Goal: Task Accomplishment & Management: Use online tool/utility

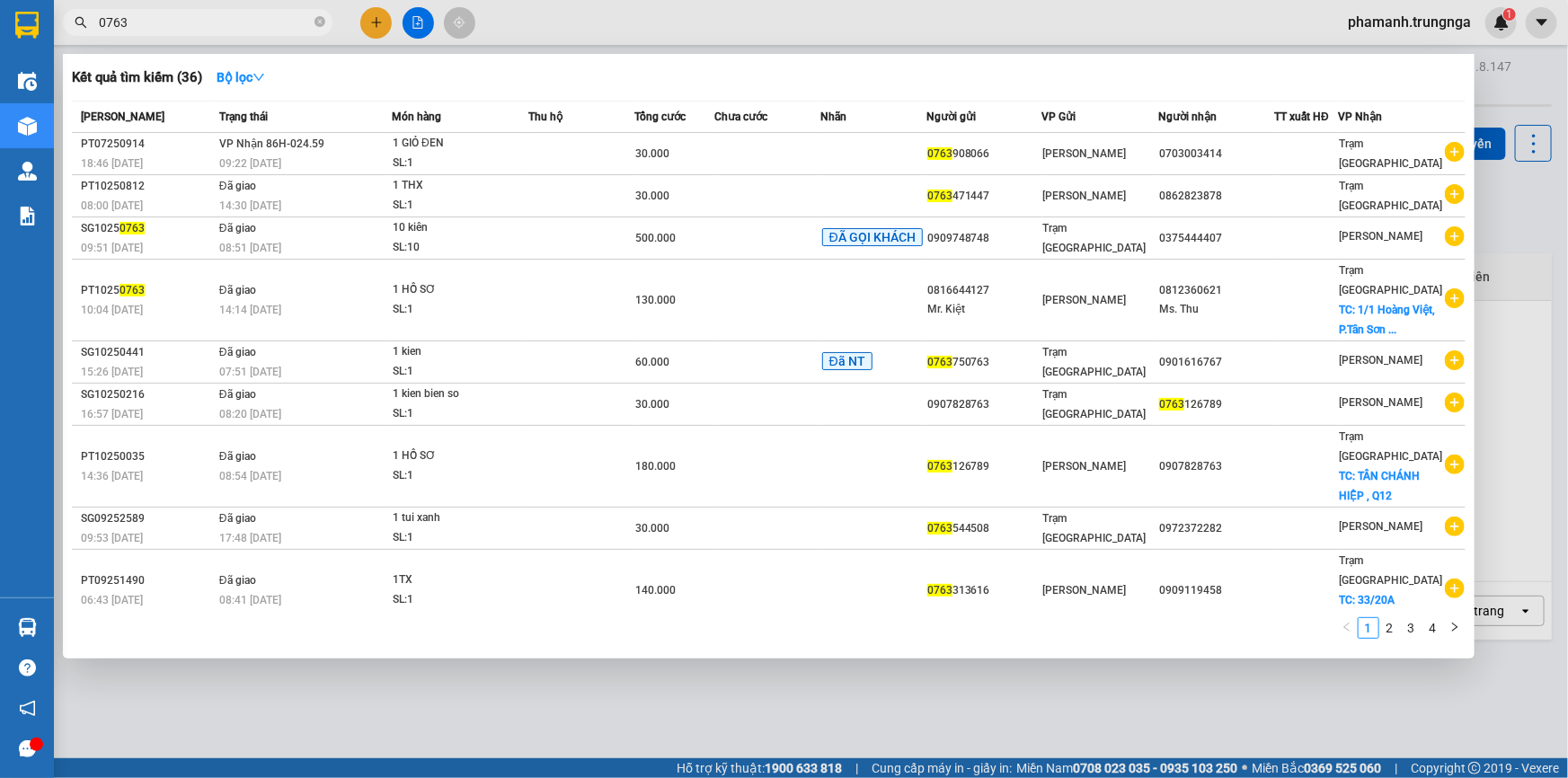
click at [145, 27] on input "0763" at bounding box center [204, 22] width 212 height 20
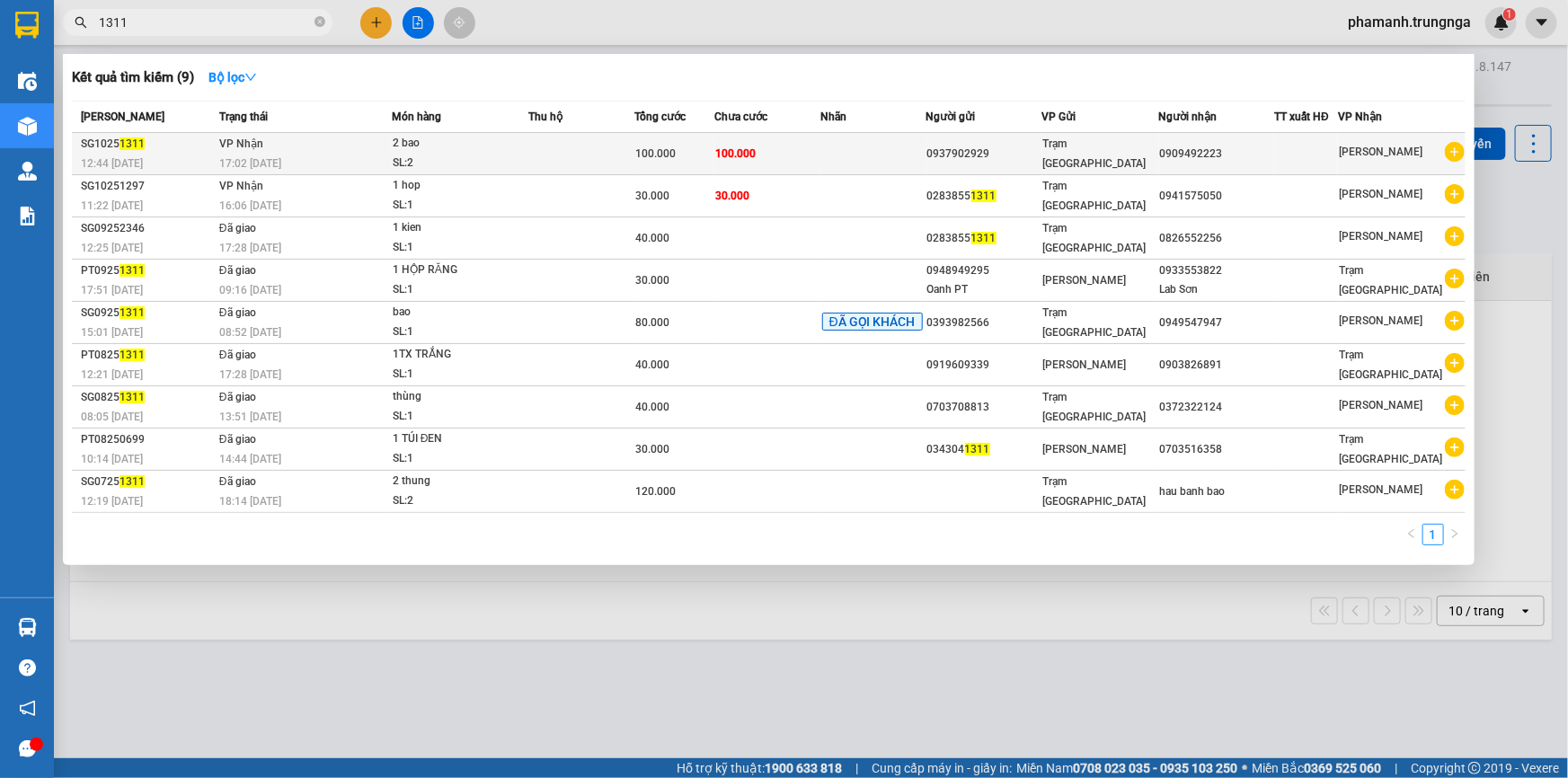
type input "1311"
click at [447, 154] on div "SL: 2" at bounding box center [460, 163] width 135 height 20
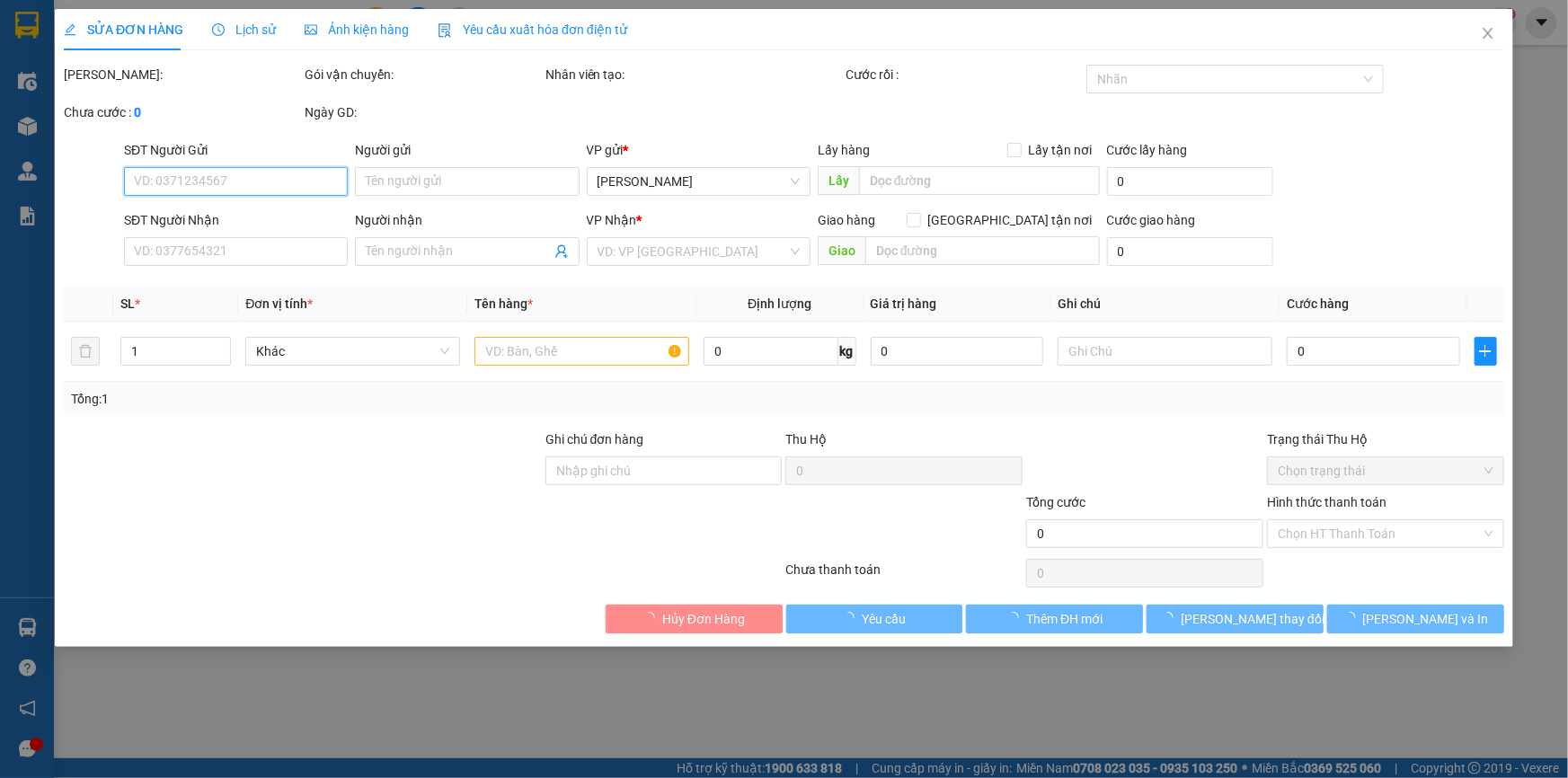
type input "0937902929"
type input "0909492223"
type input "100.000"
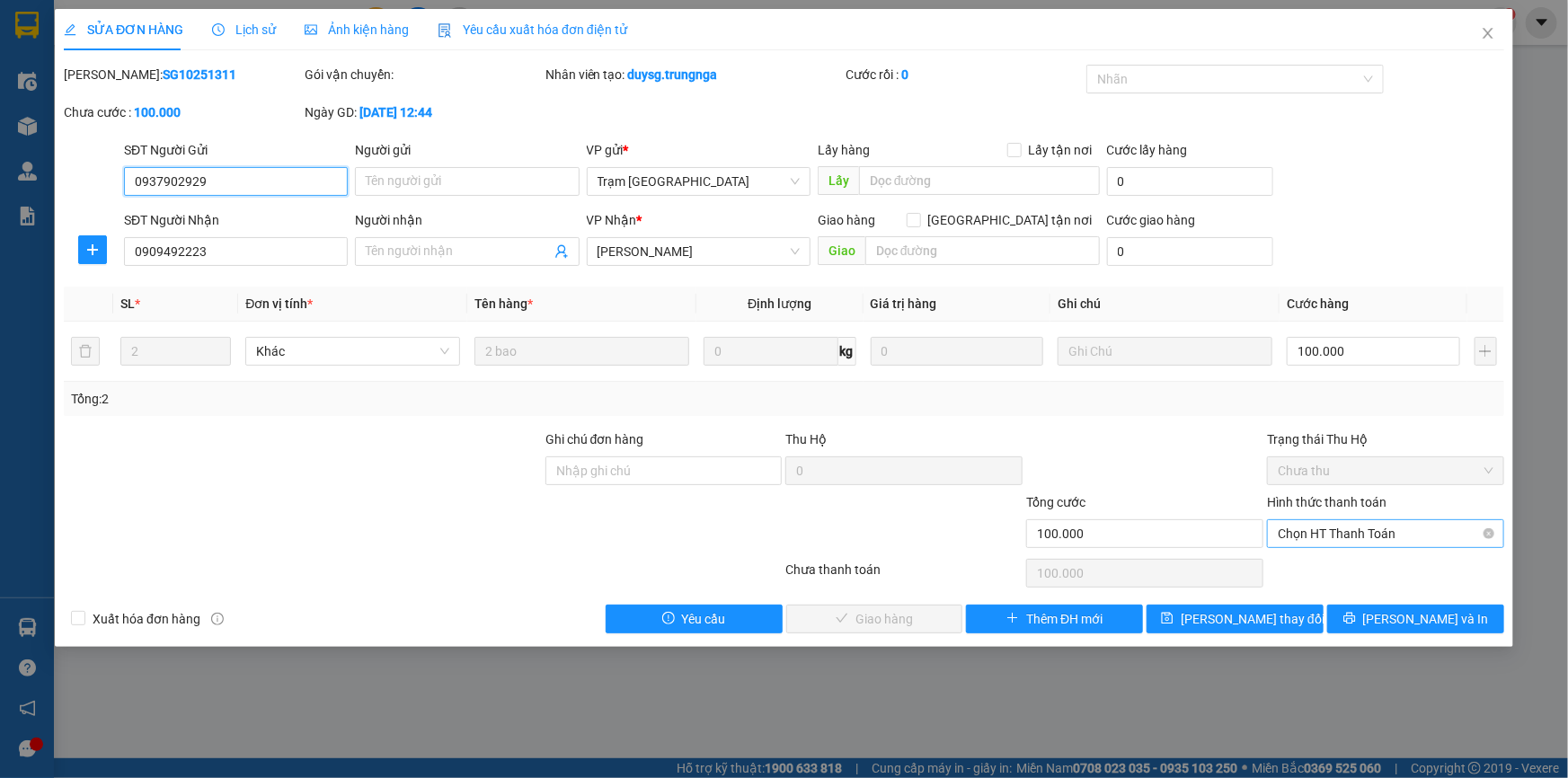
click at [1351, 532] on span "Chọn HT Thanh Toán" at bounding box center [1386, 533] width 216 height 27
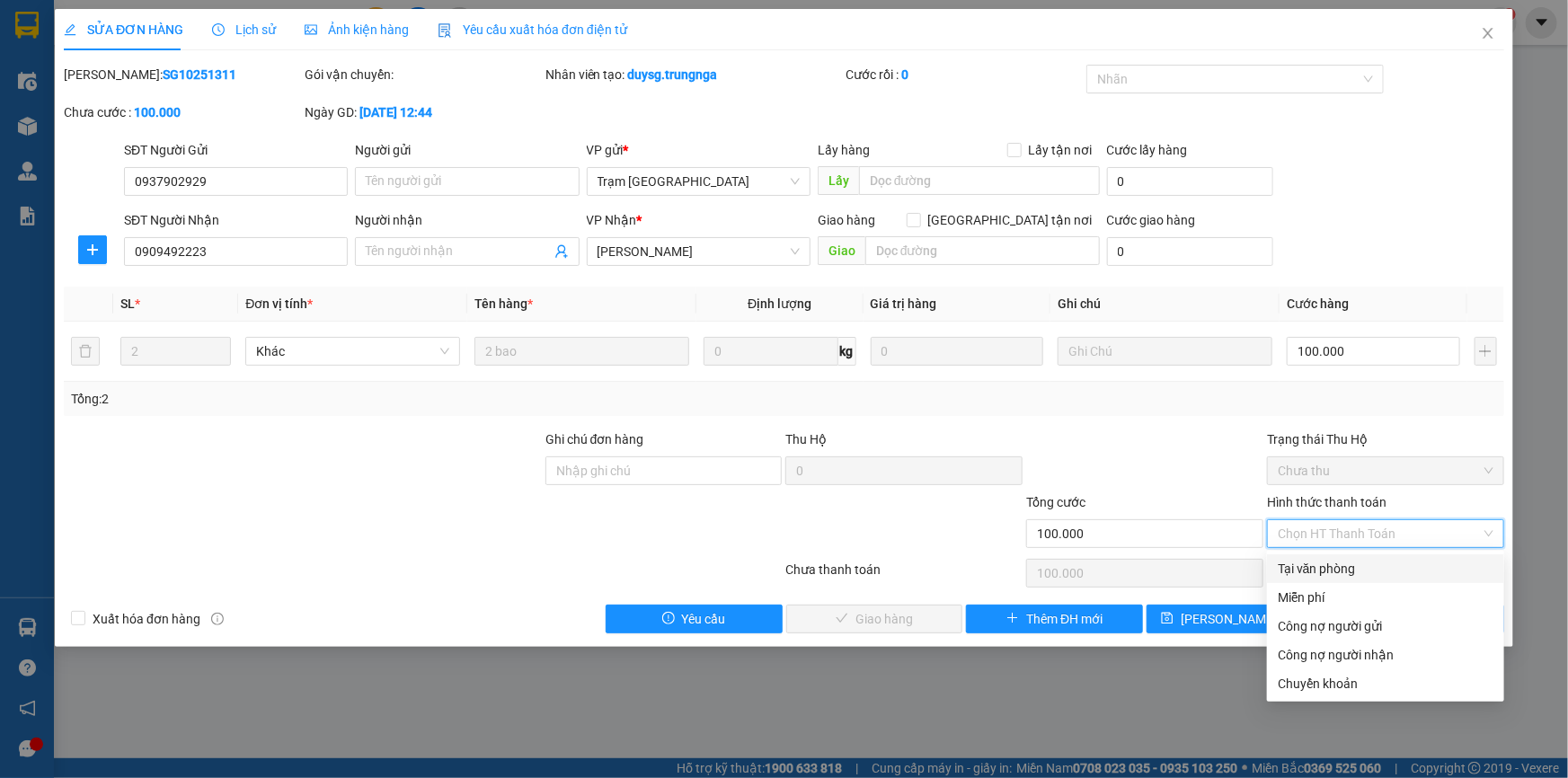
click at [1344, 567] on div "Tại văn phòng" at bounding box center [1386, 568] width 216 height 20
type input "0"
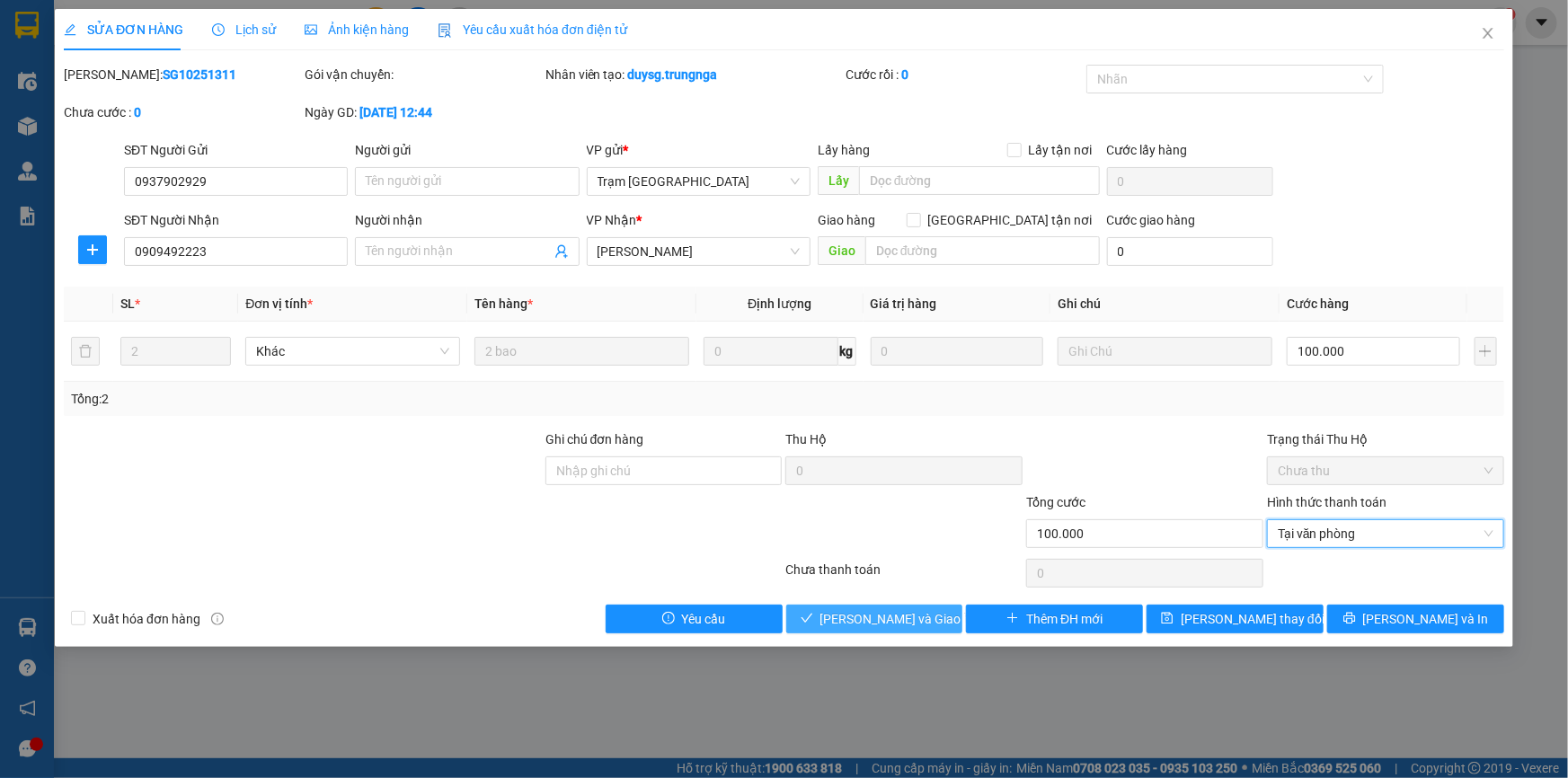
click at [914, 621] on span "[PERSON_NAME] và Giao hàng" at bounding box center [906, 619] width 172 height 20
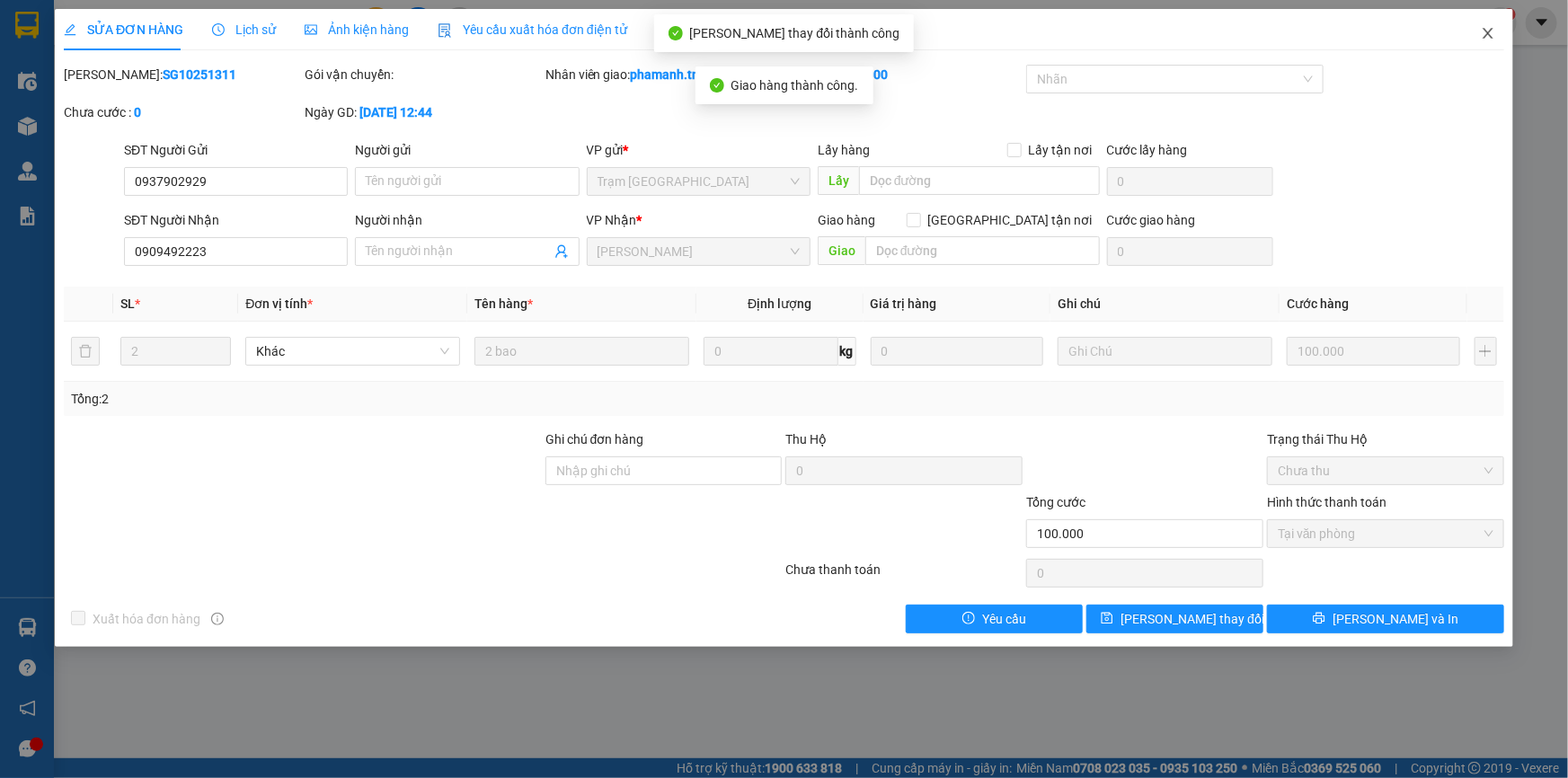
click at [1490, 28] on icon "close" at bounding box center [1487, 33] width 14 height 14
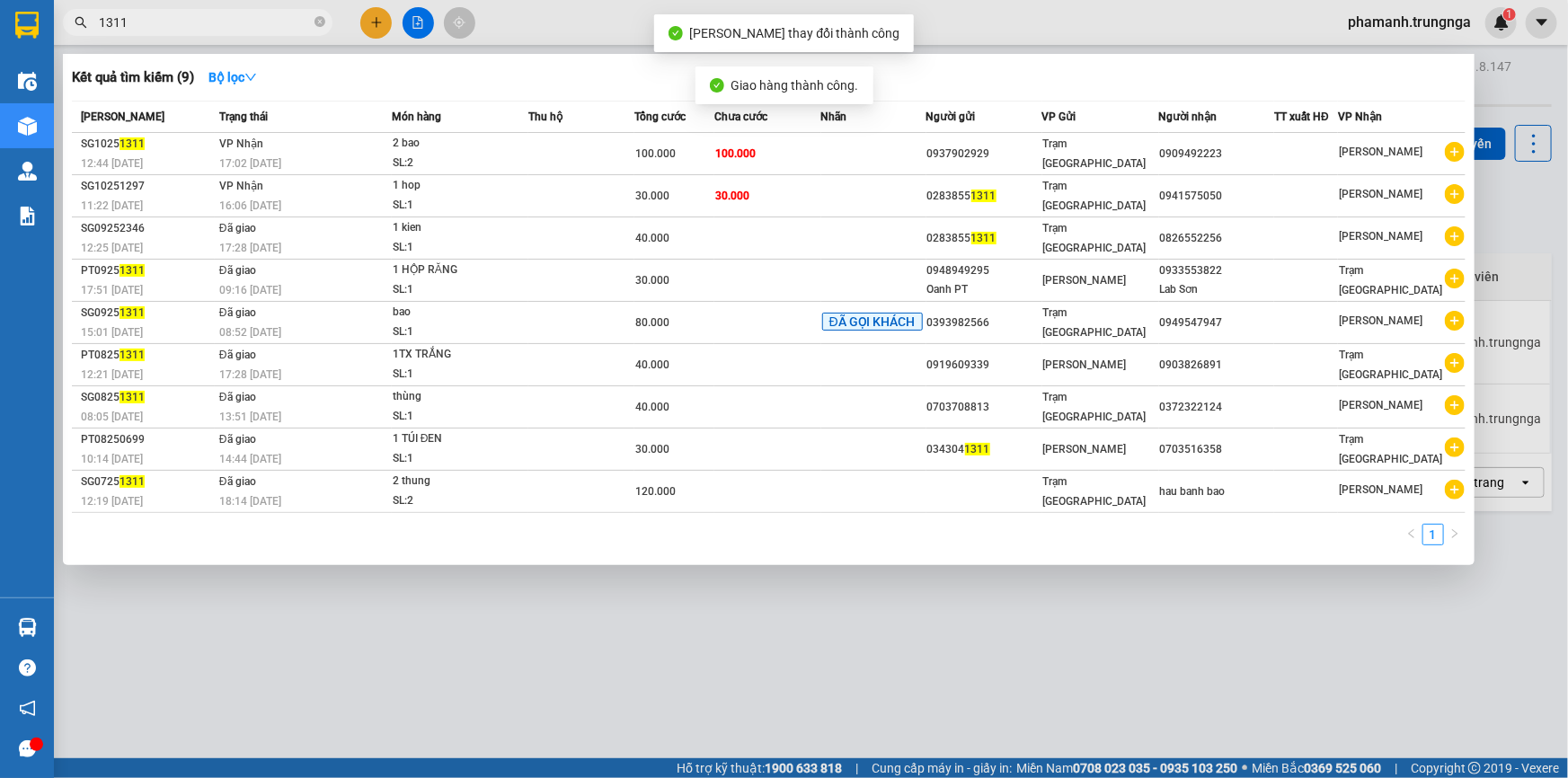
click at [287, 20] on input "1311" at bounding box center [204, 22] width 212 height 20
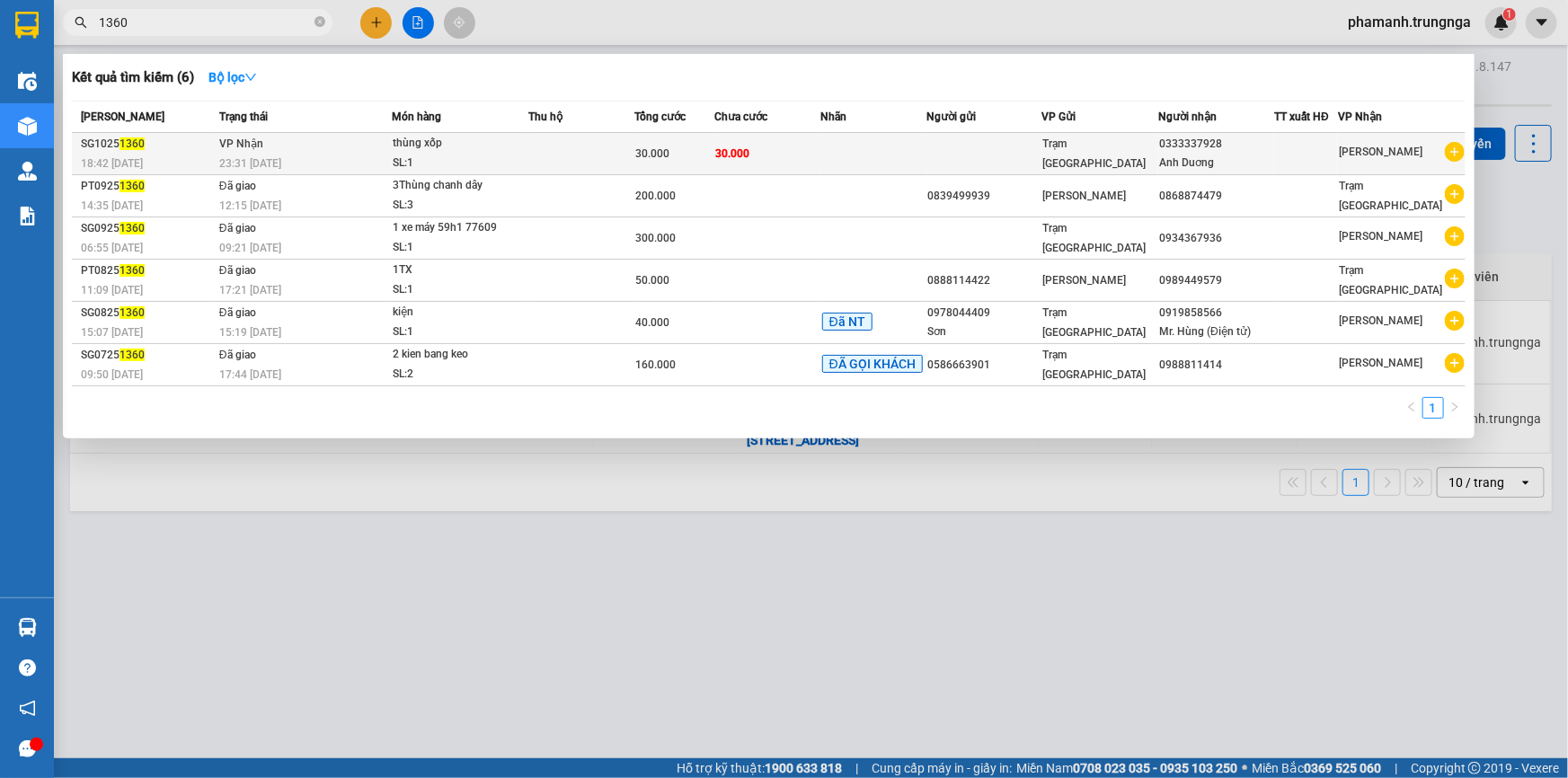
type input "1360"
click at [458, 147] on div "thùng xốp" at bounding box center [460, 143] width 135 height 20
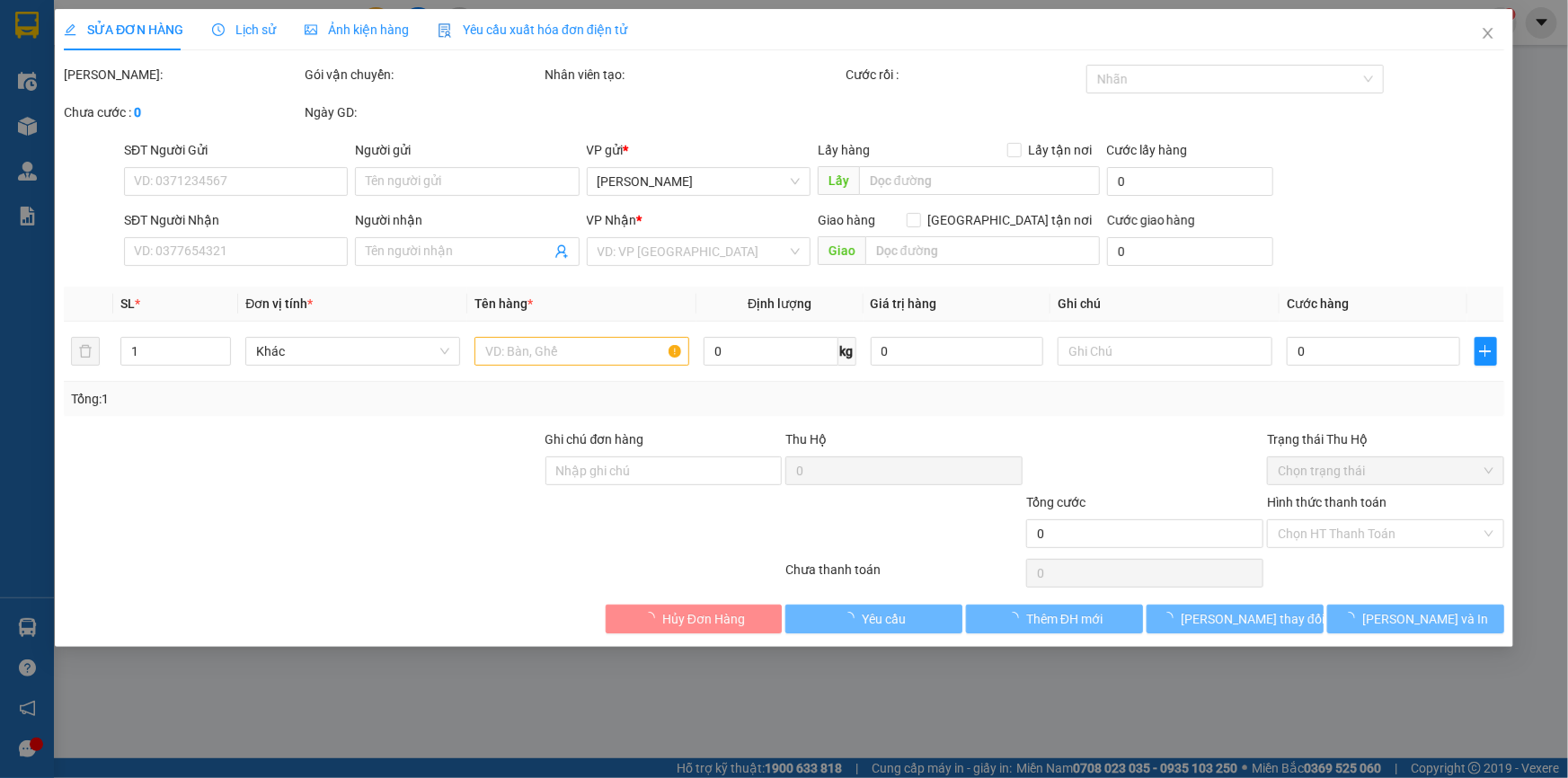
type input "0333337928"
type input "Anh Duơng"
type input "30.000"
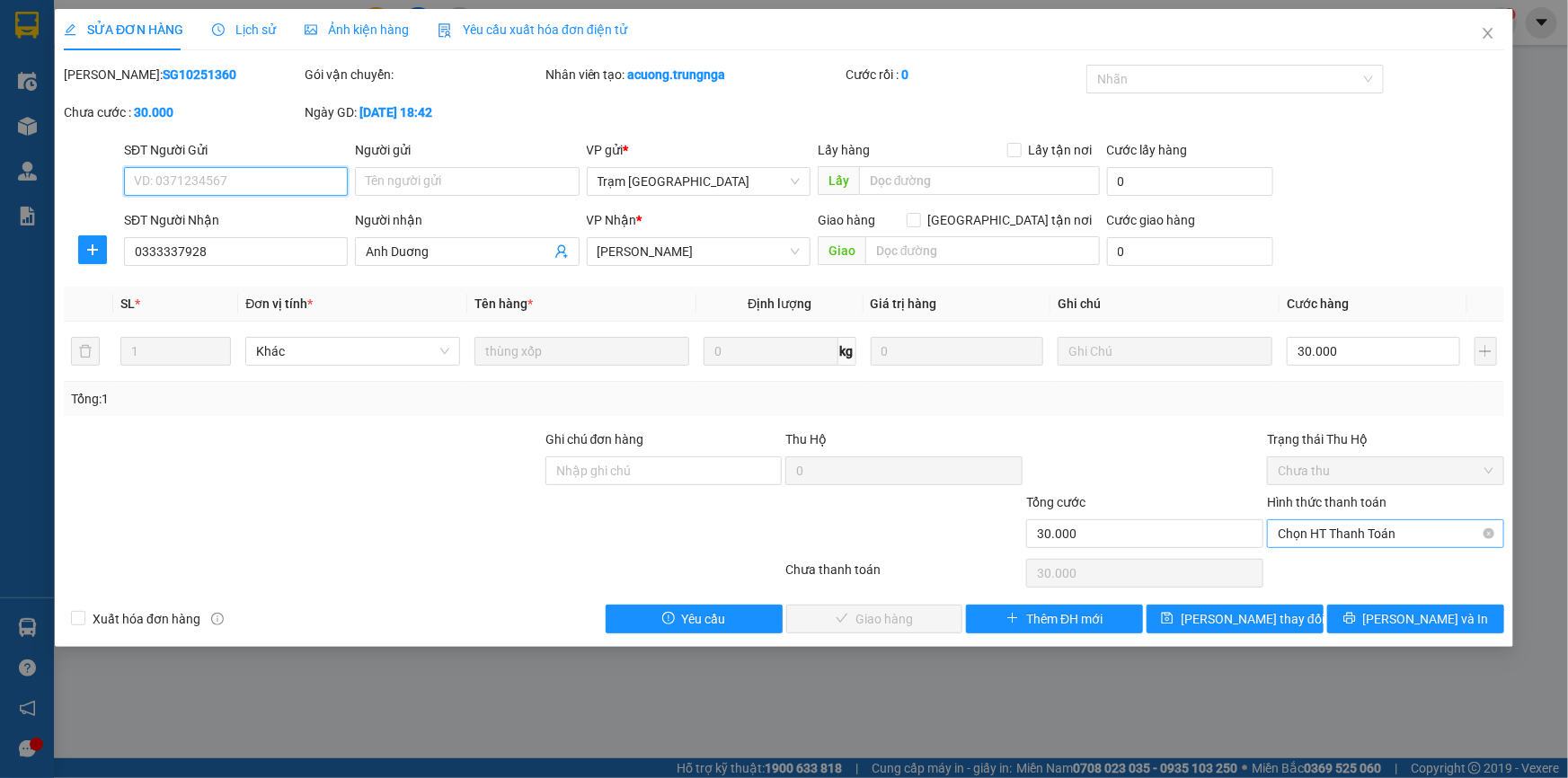
click at [1301, 540] on span "Chọn HT Thanh Toán" at bounding box center [1386, 533] width 216 height 27
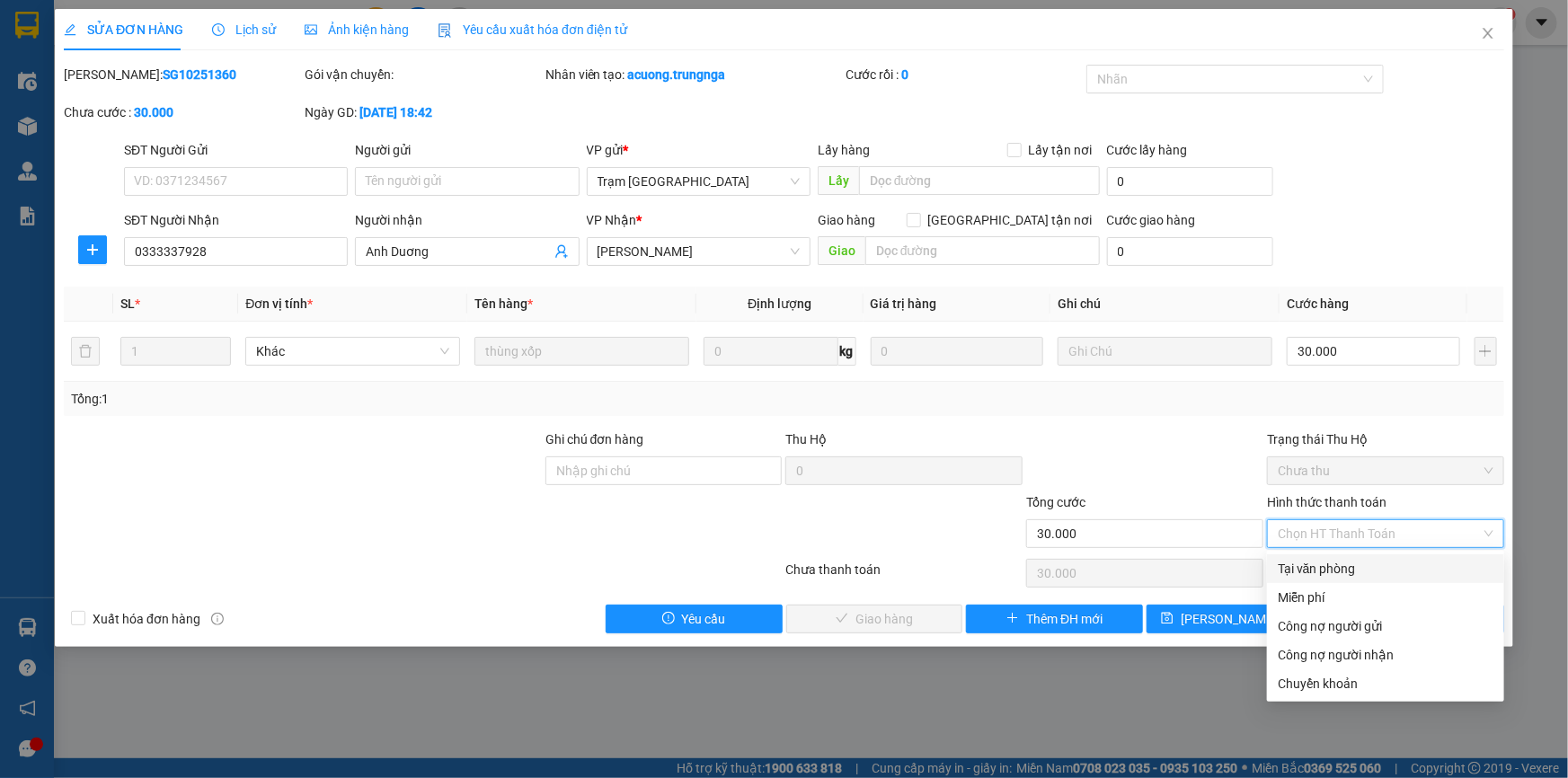
click at [1329, 565] on div "Tại văn phòng" at bounding box center [1386, 568] width 216 height 20
type input "0"
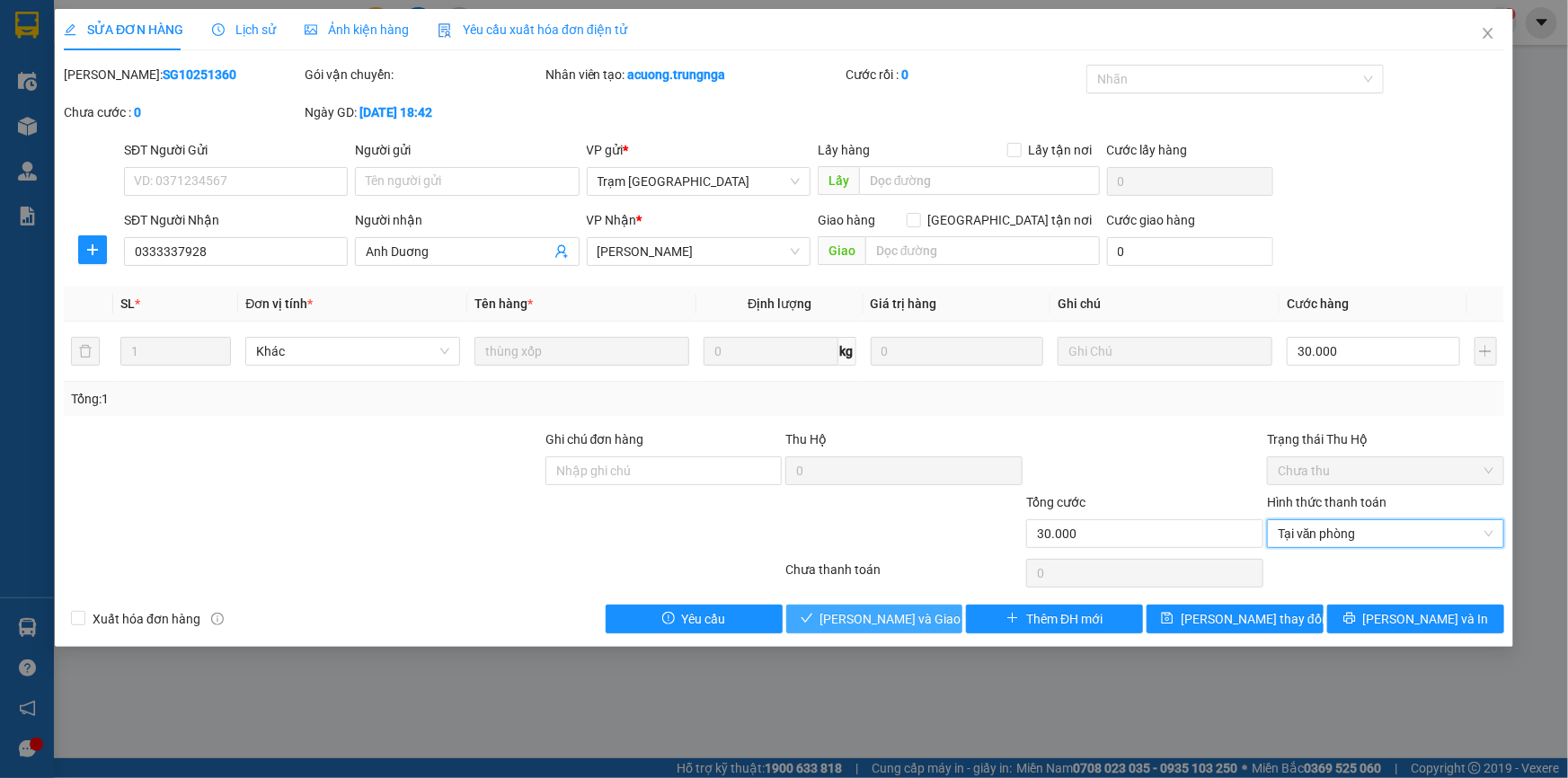
click at [948, 611] on button "[PERSON_NAME] và Giao hàng" at bounding box center [874, 619] width 177 height 29
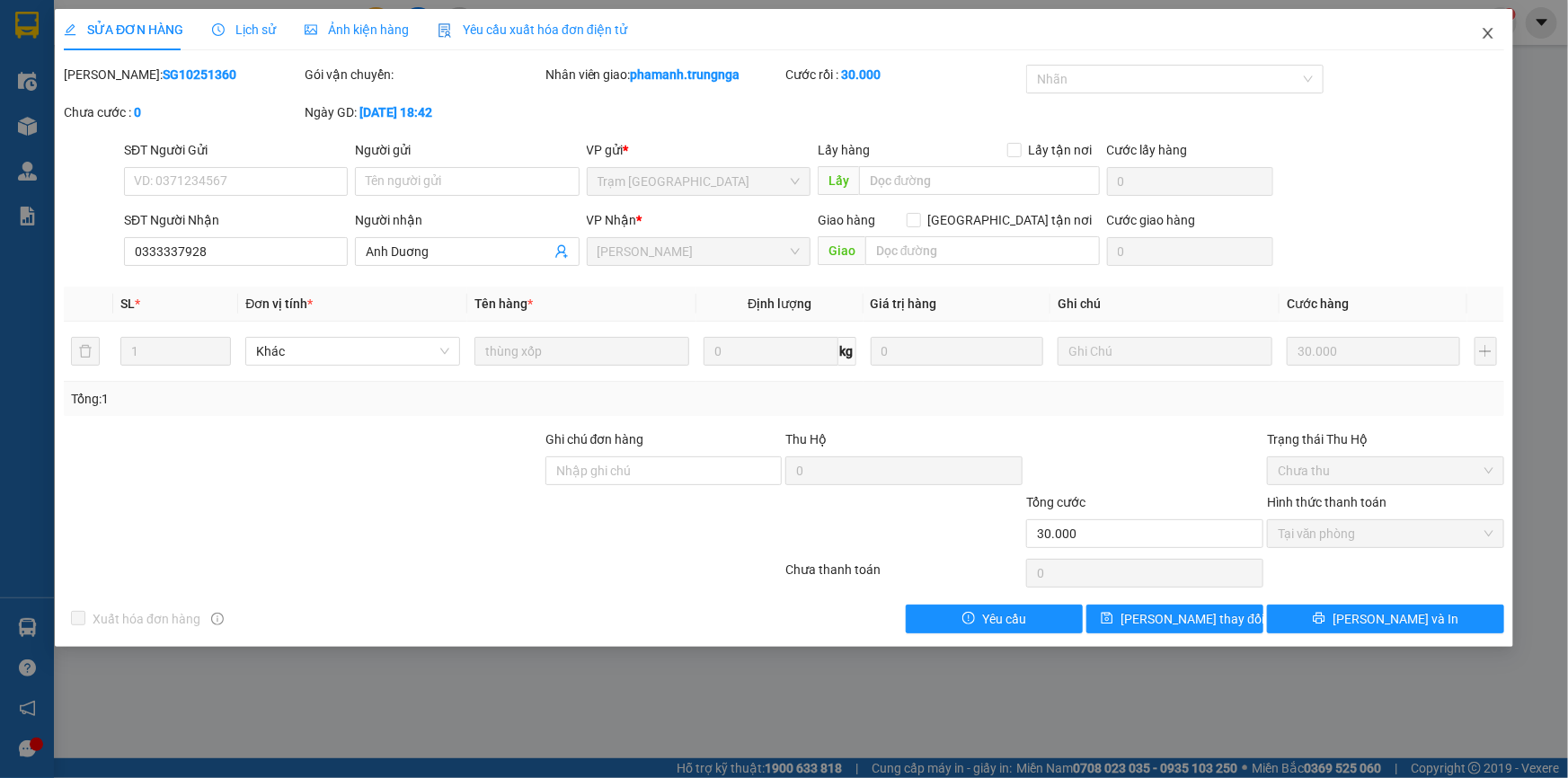
click at [1494, 36] on icon "close" at bounding box center [1487, 33] width 14 height 14
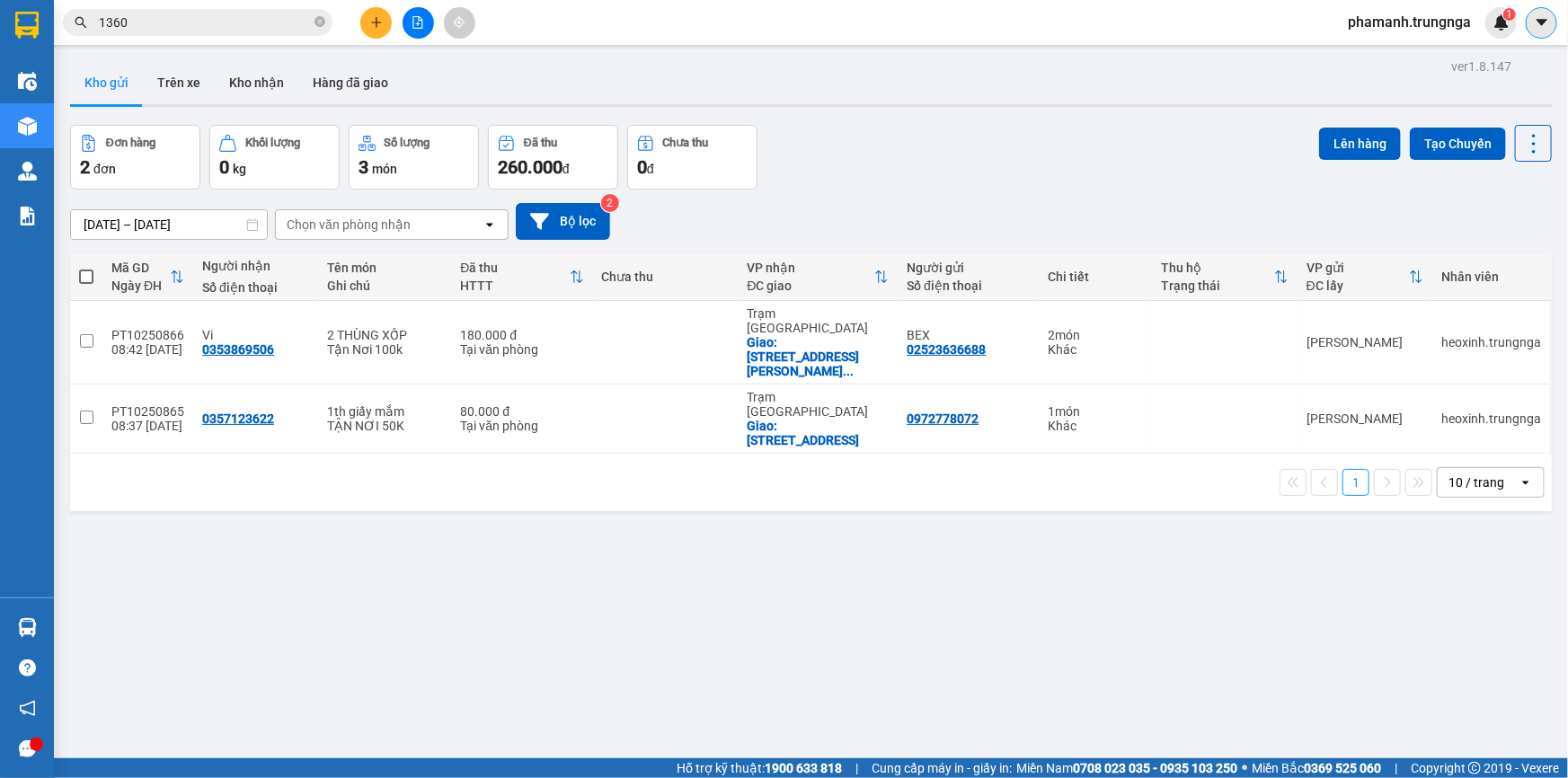
click at [1541, 27] on icon "caret-down" at bounding box center [1542, 22] width 16 height 16
click at [1501, 22] on img at bounding box center [1501, 22] width 16 height 16
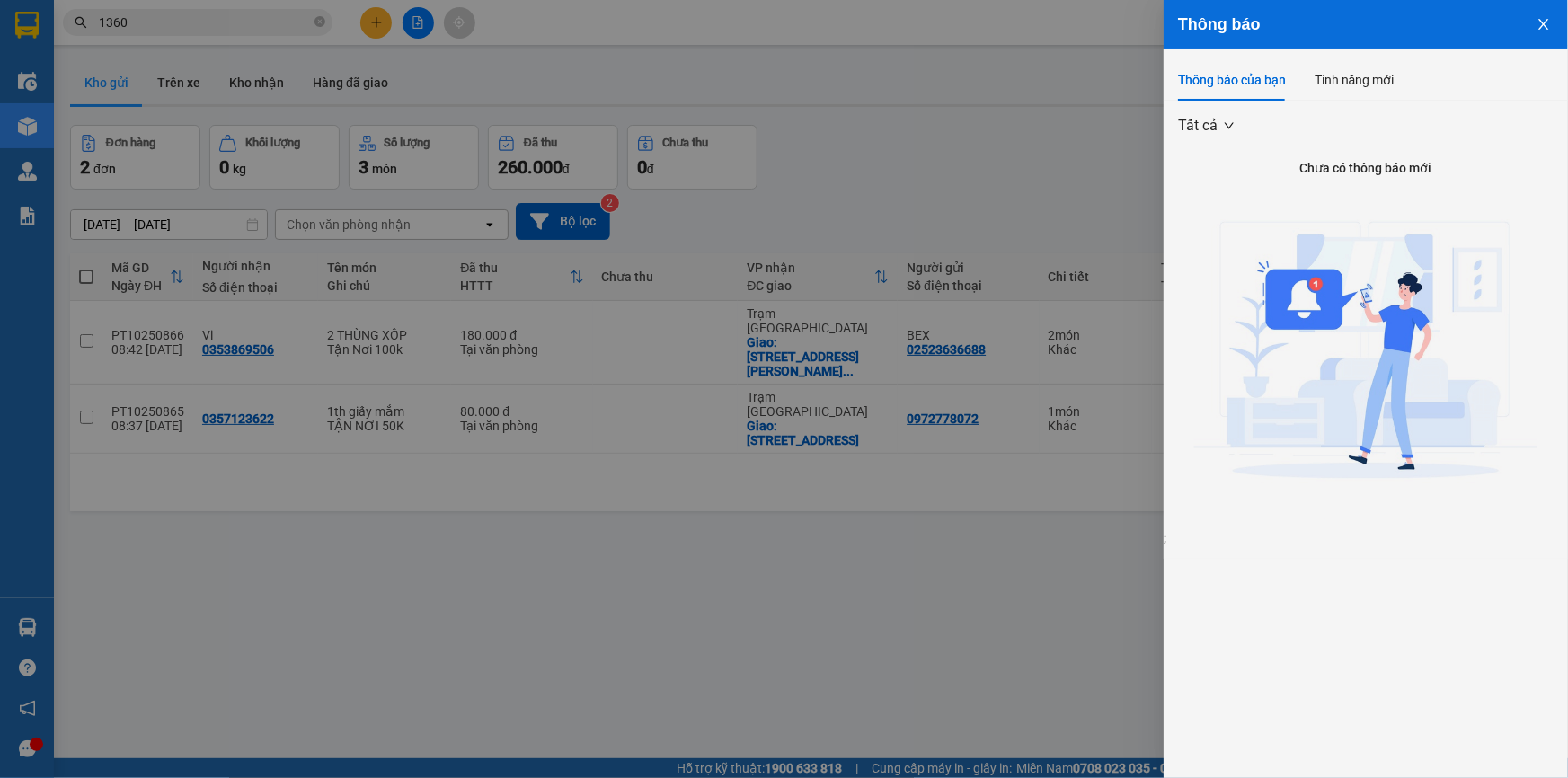
click at [1550, 31] on icon "close" at bounding box center [1544, 23] width 14 height 14
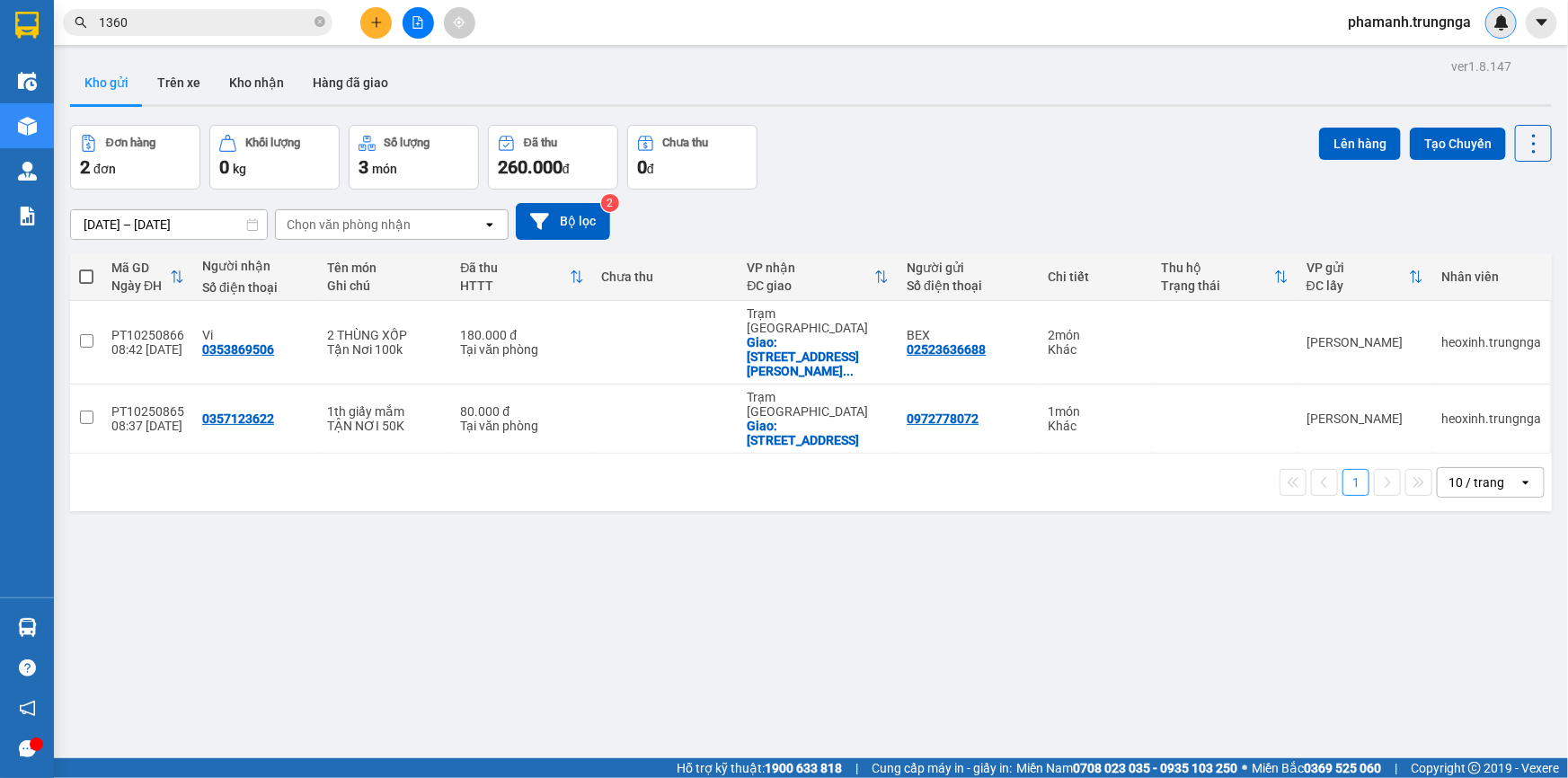
click at [1511, 22] on div at bounding box center [1501, 23] width 32 height 32
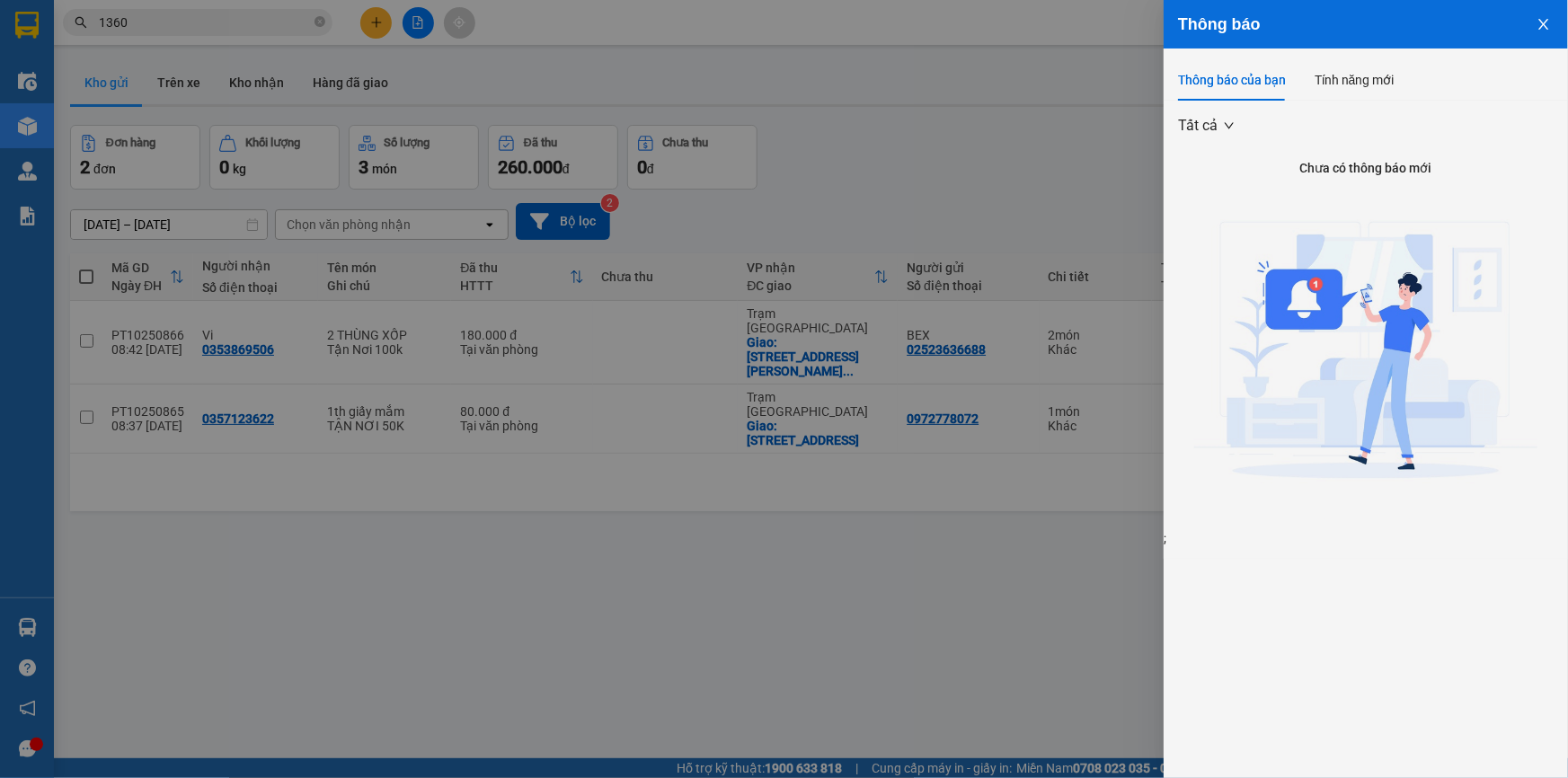
click at [1546, 18] on icon "close" at bounding box center [1544, 23] width 14 height 14
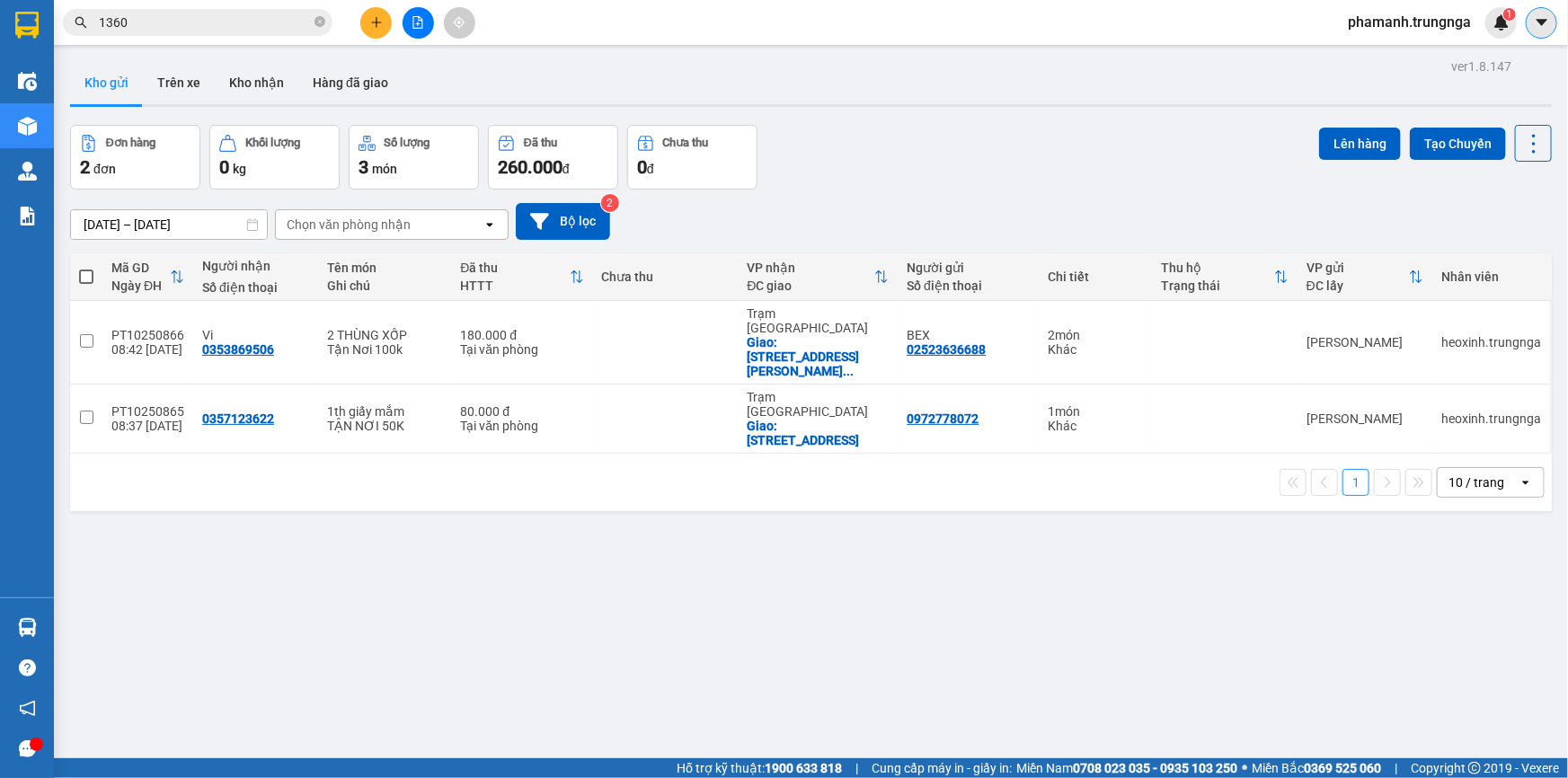
click at [1543, 26] on icon "caret-down" at bounding box center [1542, 22] width 16 height 16
